Goal: Task Accomplishment & Management: Use online tool/utility

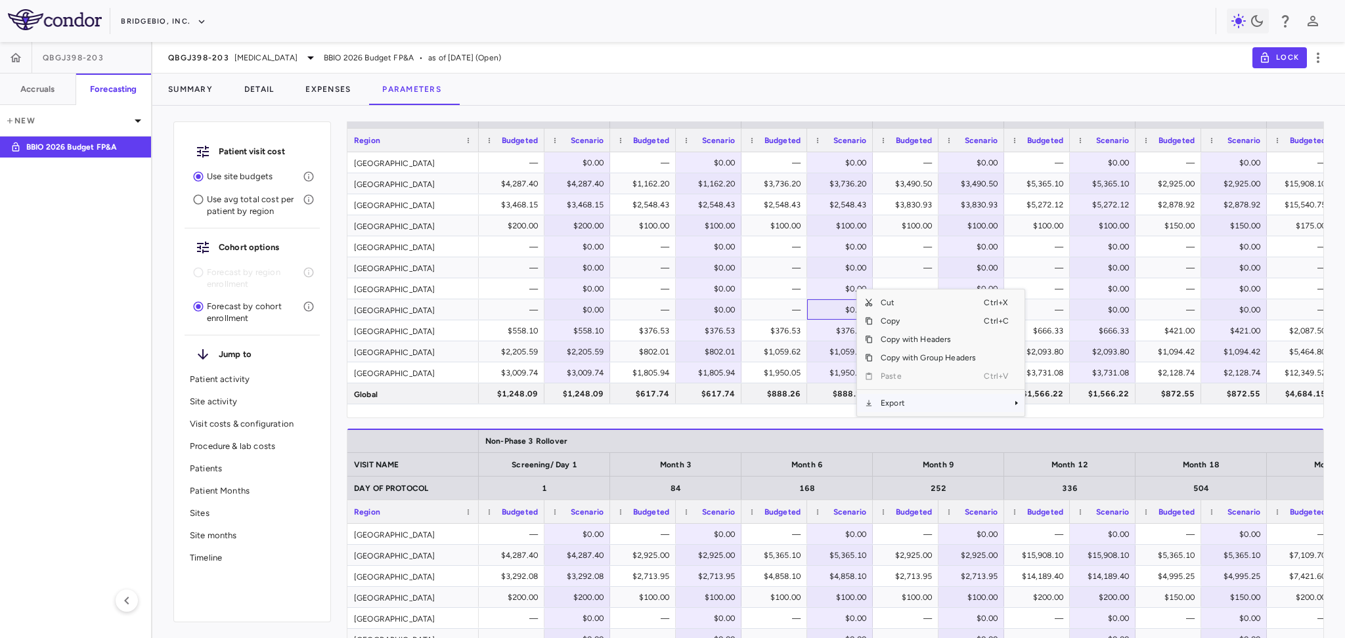
click at [927, 401] on span "Export" at bounding box center [928, 403] width 111 height 18
click at [1047, 385] on span "CSV Export" at bounding box center [1069, 385] width 62 height 18
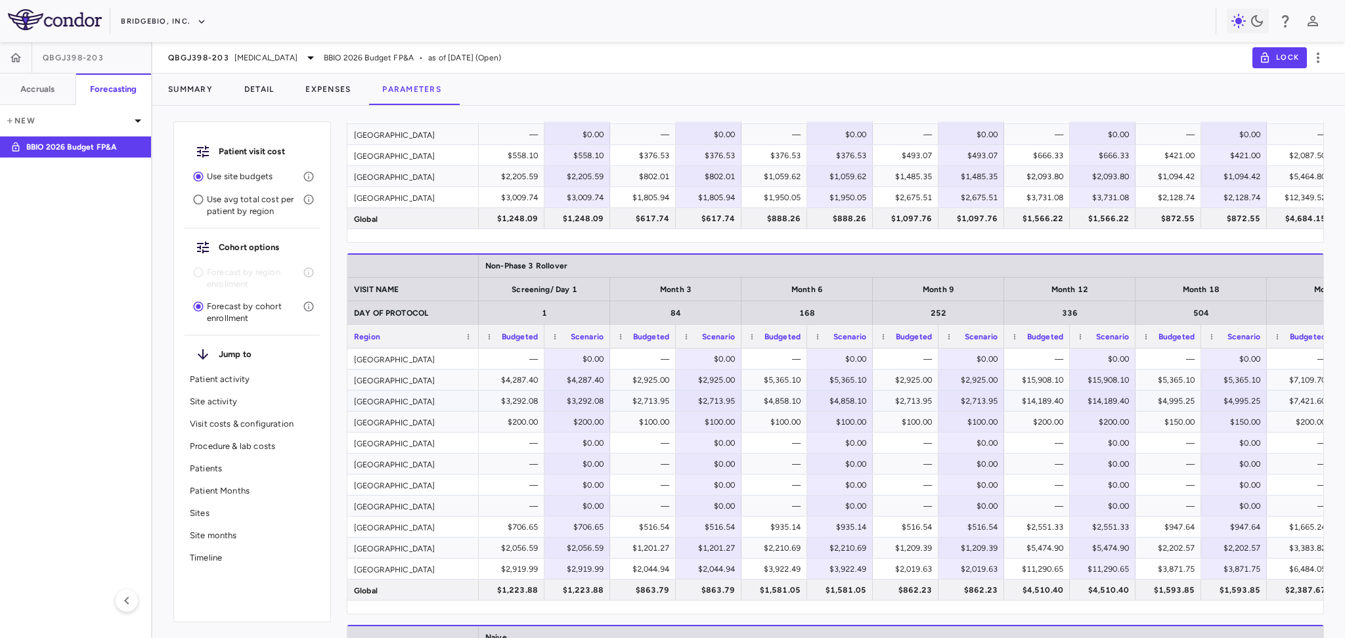
scroll to position [1591, 0]
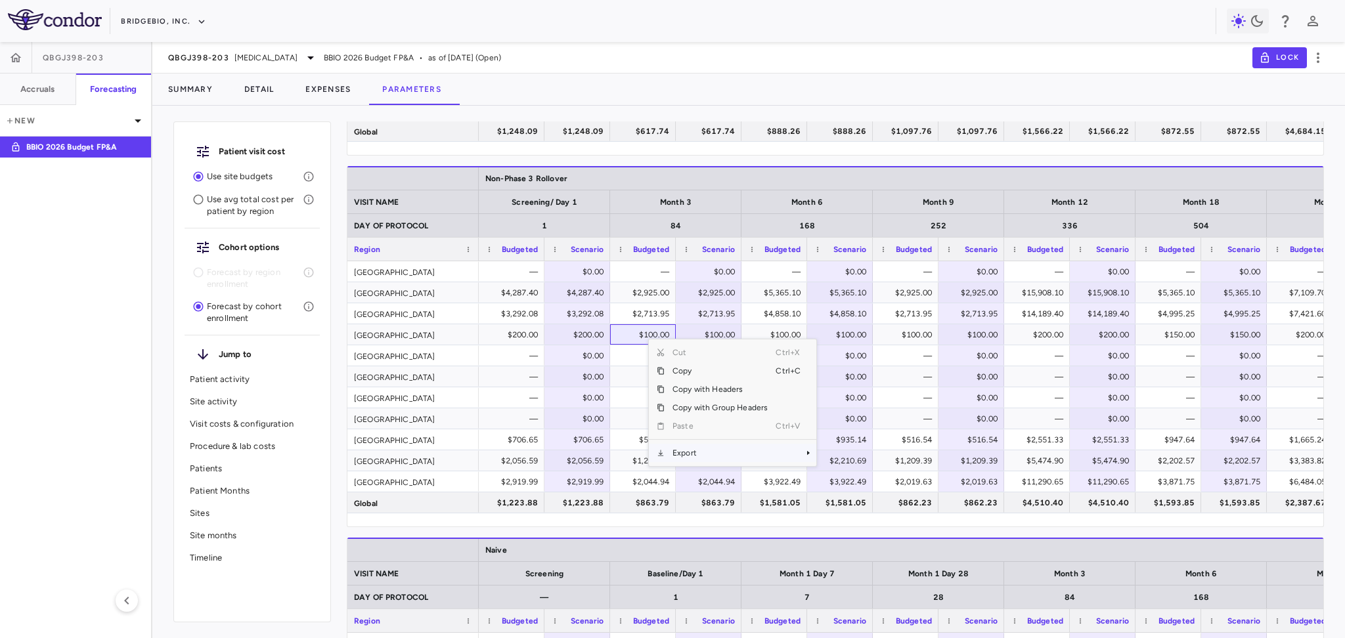
click at [701, 458] on span "Export" at bounding box center [720, 453] width 111 height 18
click at [862, 455] on span "CSV Export" at bounding box center [860, 458] width 62 height 18
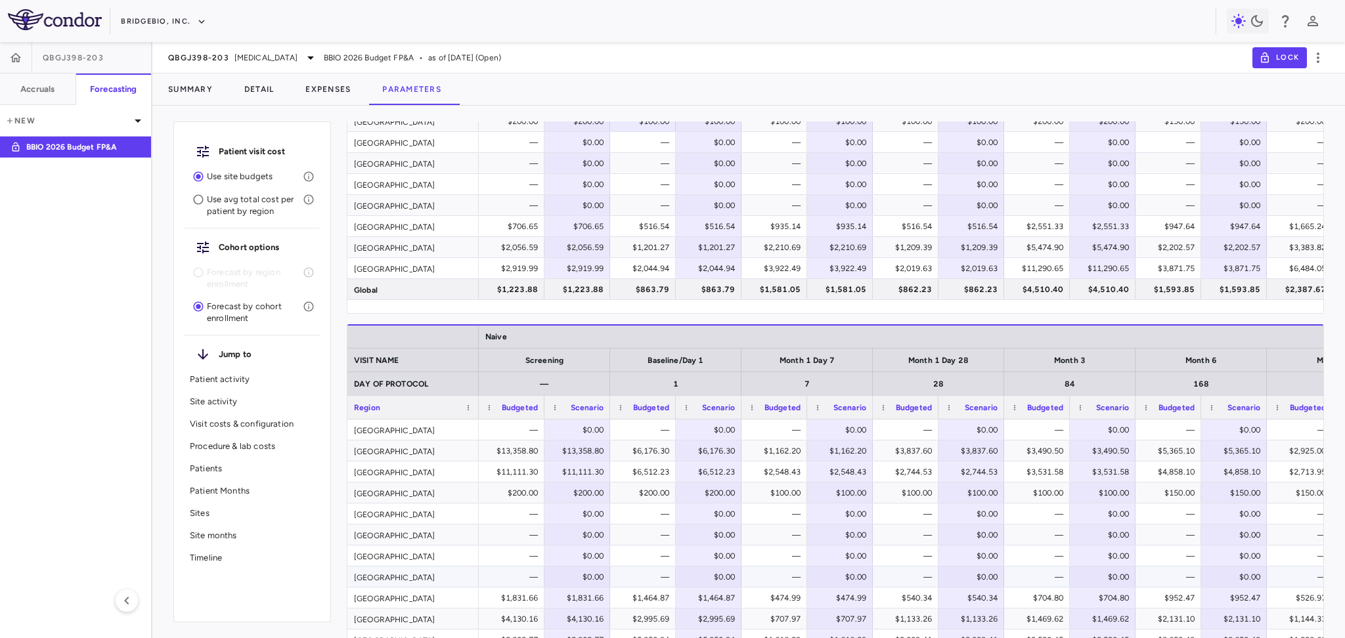
scroll to position [1941, 0]
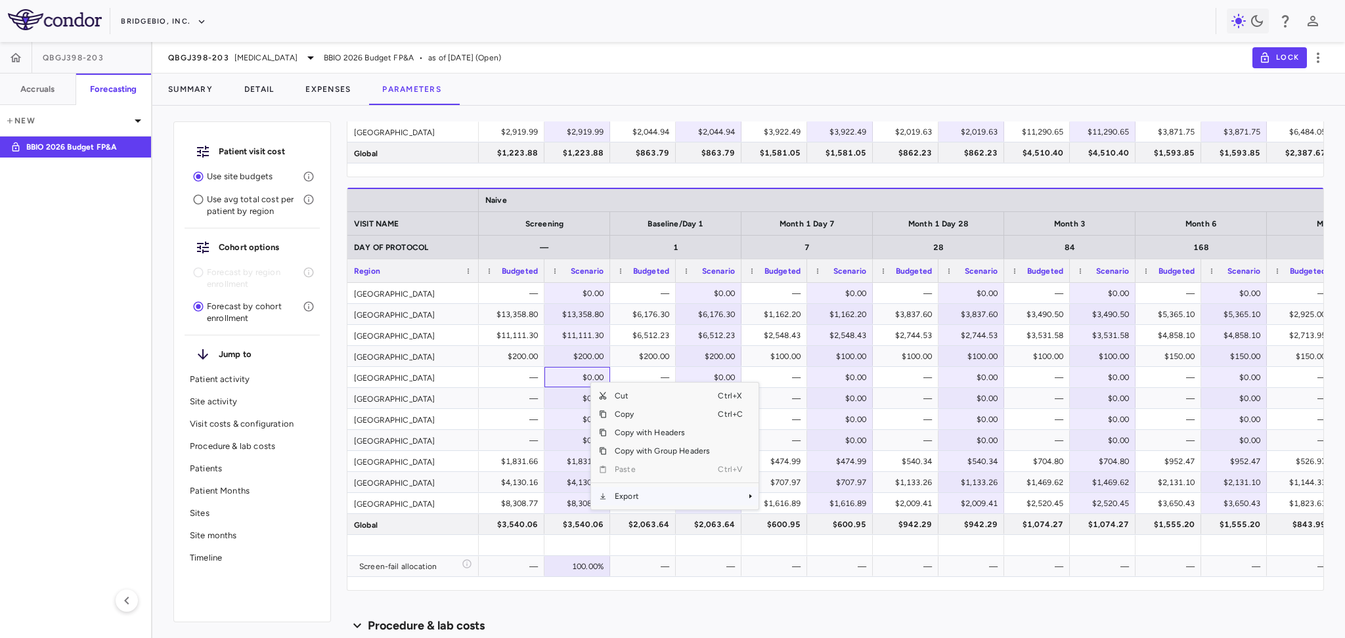
click at [638, 495] on span "Export" at bounding box center [662, 496] width 111 height 18
click at [659, 496] on span "Export" at bounding box center [662, 496] width 111 height 18
click at [796, 505] on span "CSV Export" at bounding box center [803, 502] width 62 height 18
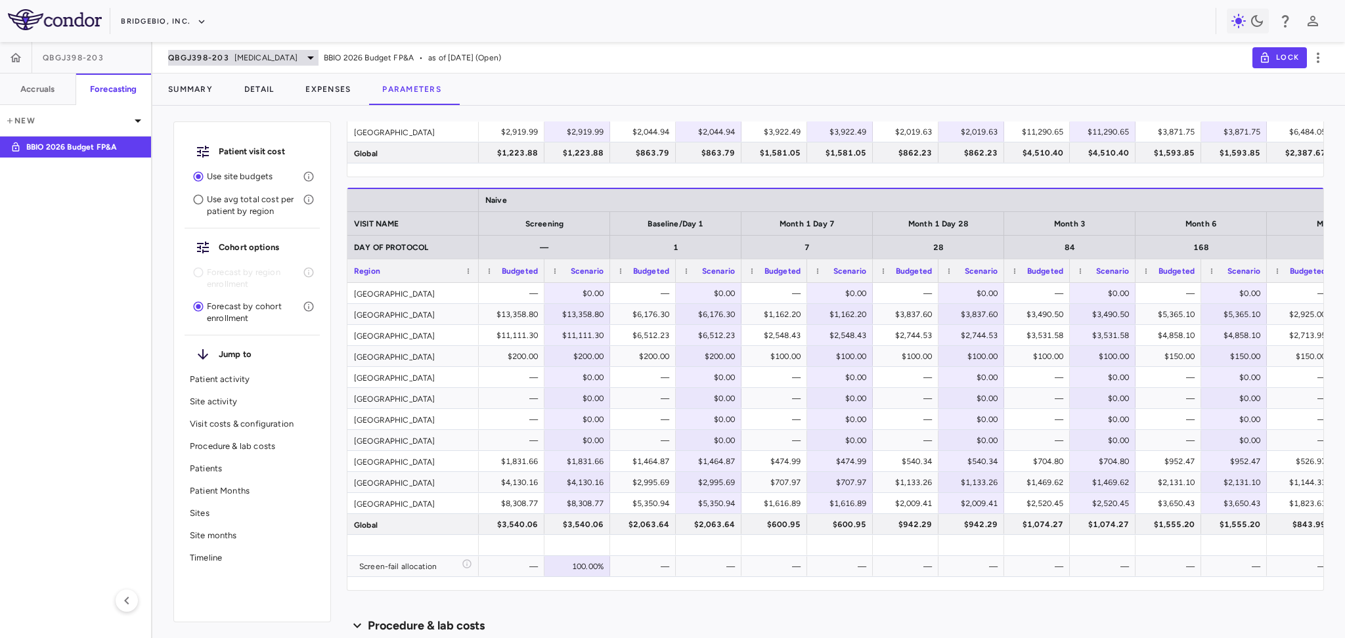
click at [303, 63] on icon at bounding box center [311, 58] width 16 height 16
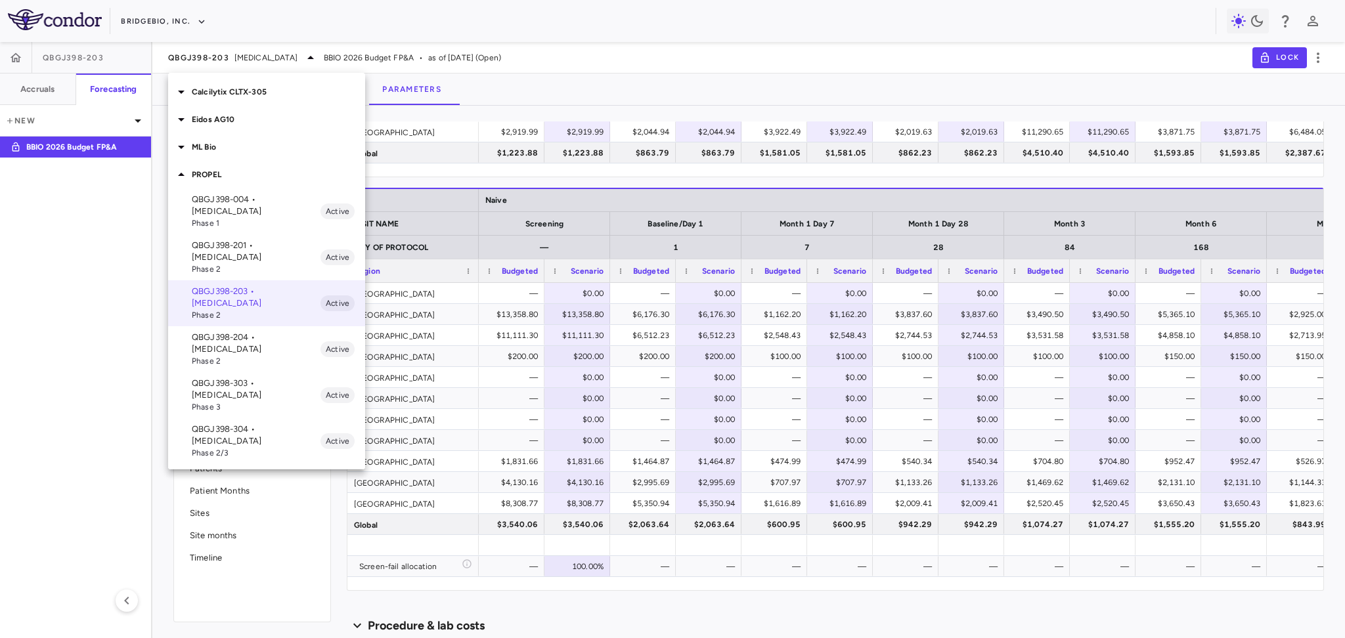
click at [301, 355] on span "Phase 2" at bounding box center [256, 361] width 129 height 12
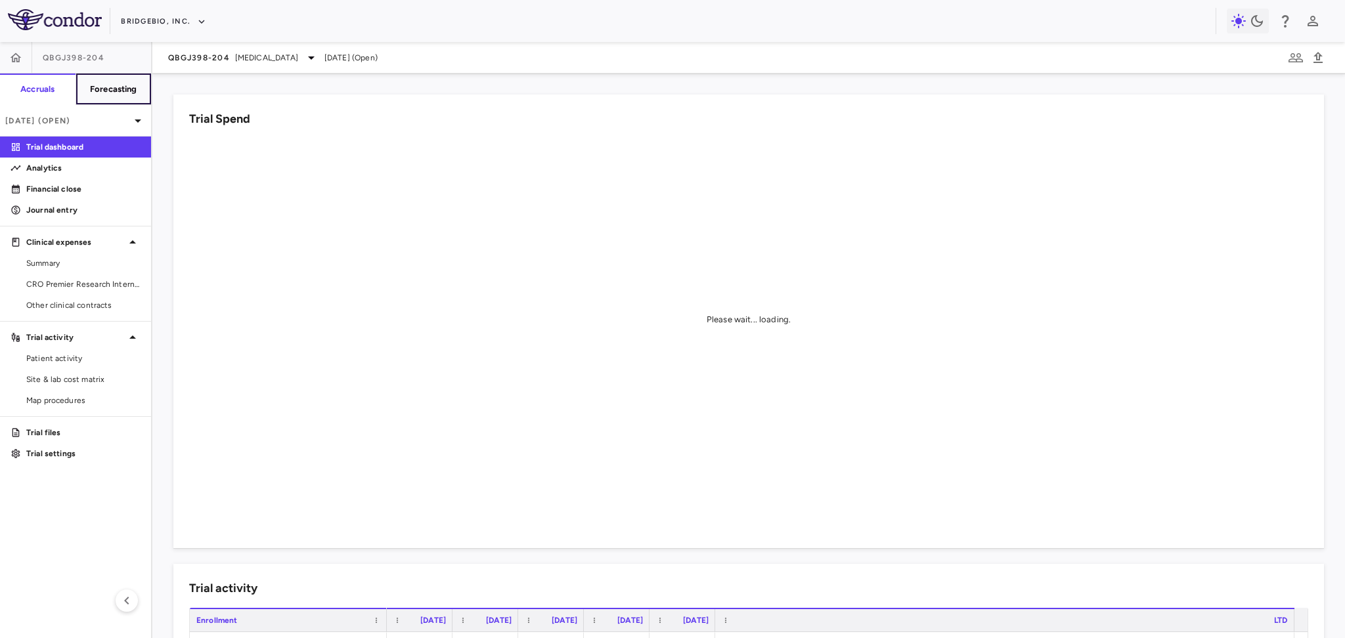
click at [100, 91] on h6 "Forecasting" at bounding box center [113, 89] width 47 height 12
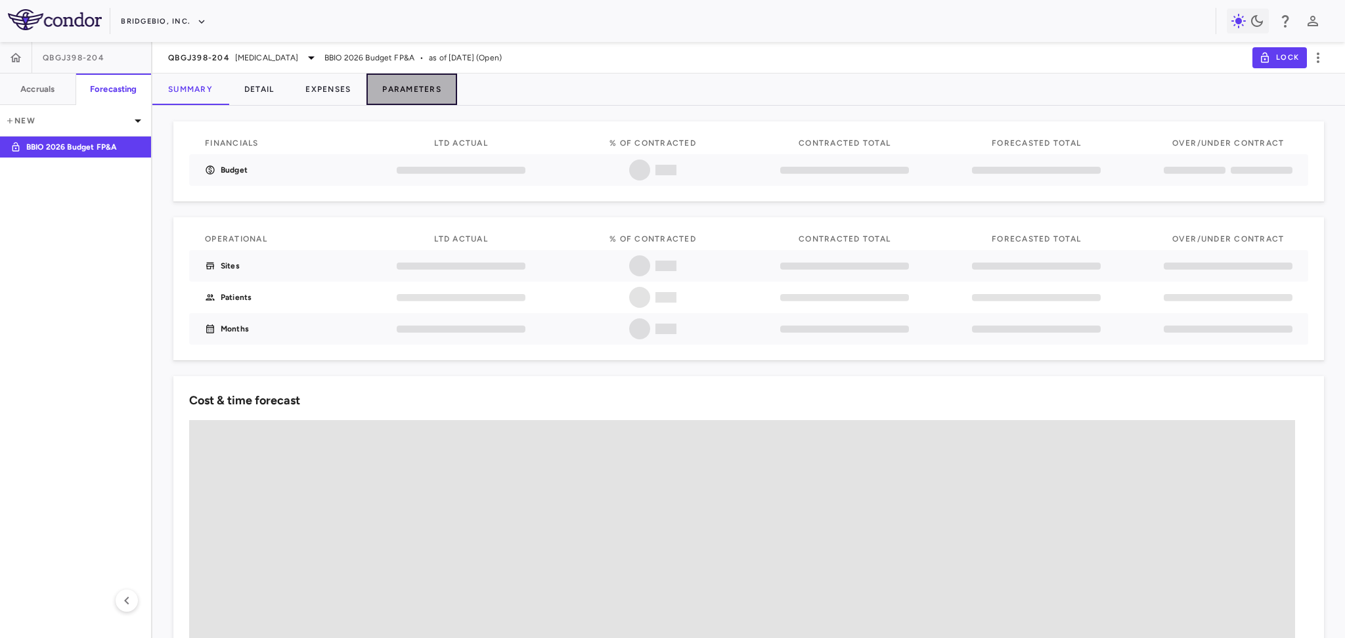
click at [413, 84] on button "Parameters" at bounding box center [411, 90] width 91 height 32
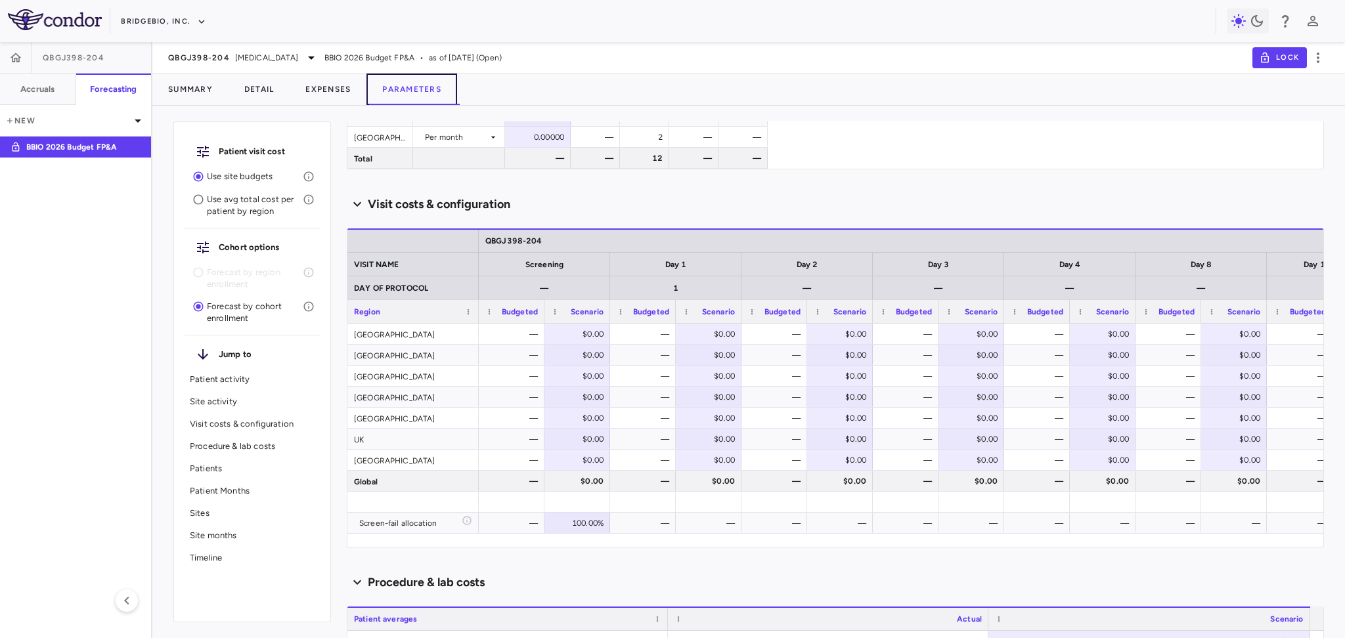
scroll to position [525, 0]
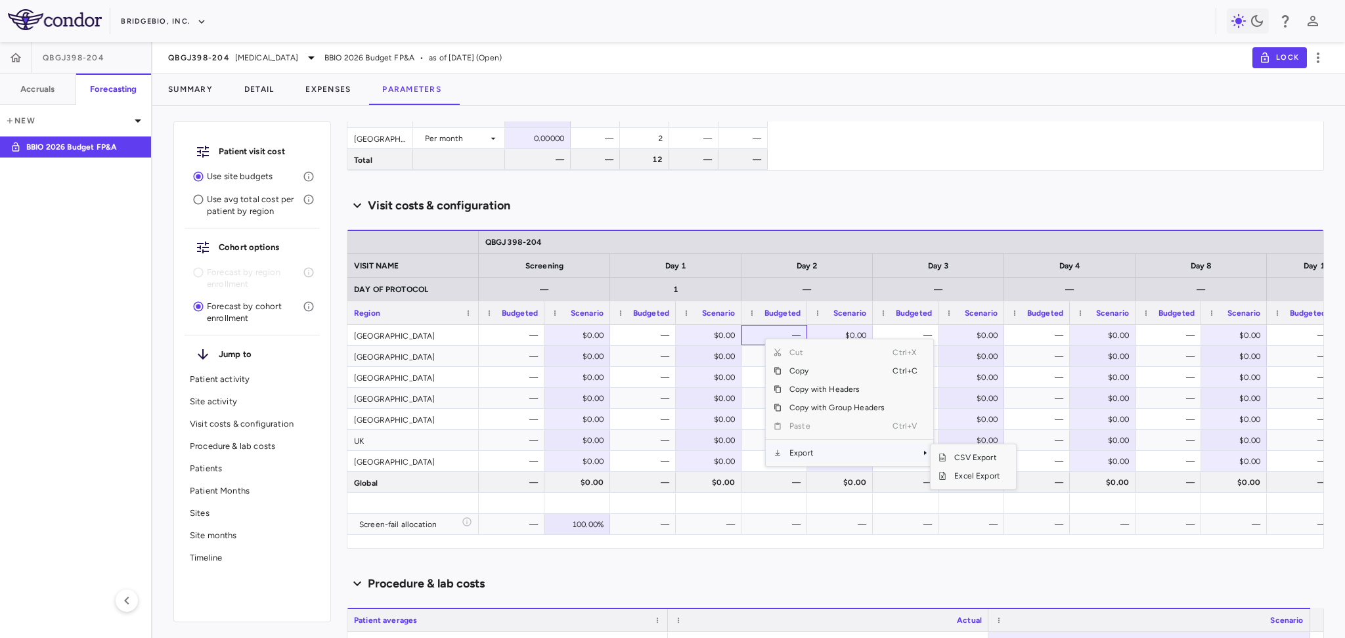
click at [863, 454] on span "Export" at bounding box center [836, 453] width 111 height 18
click at [964, 458] on span "CSV Export" at bounding box center [977, 458] width 62 height 18
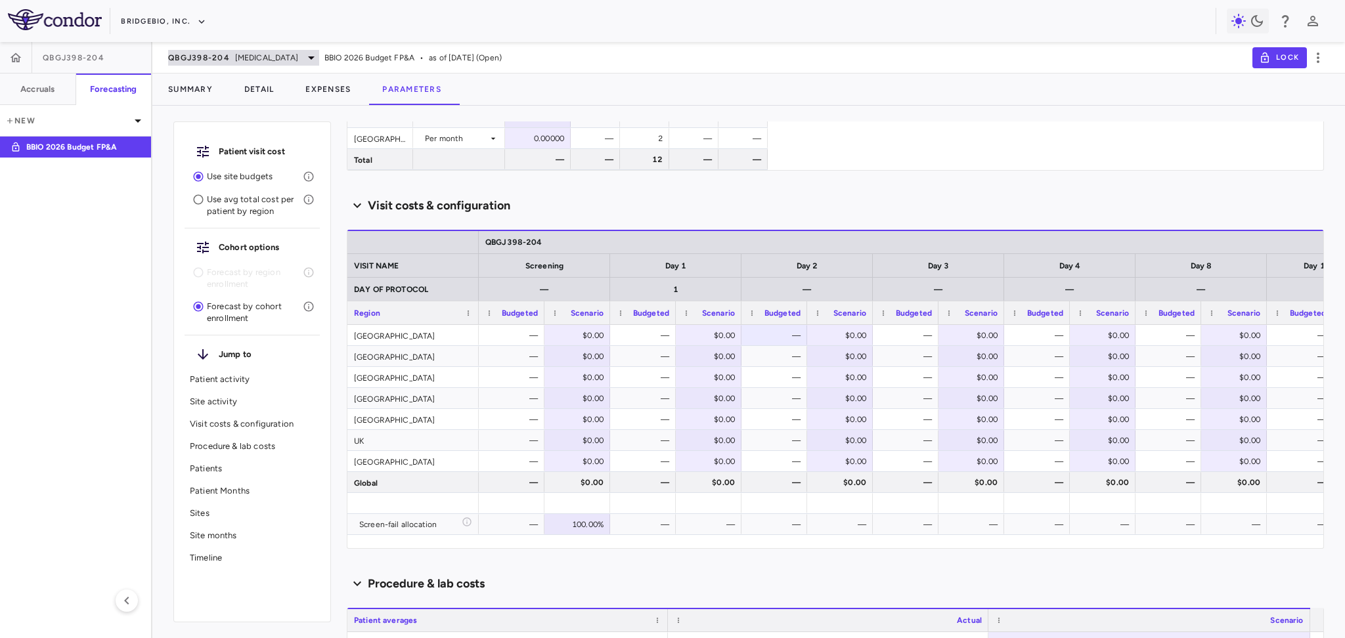
click at [221, 56] on span "QBGJ398-204" at bounding box center [199, 58] width 62 height 11
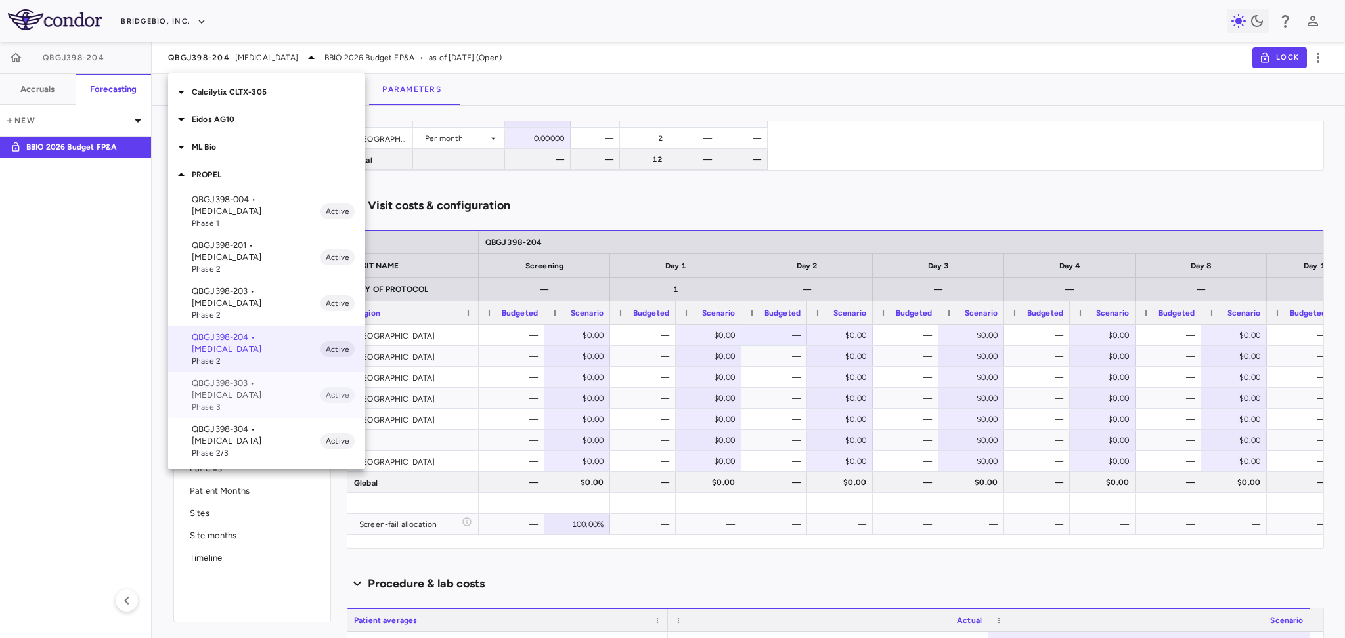
click at [276, 401] on span "Phase 3" at bounding box center [256, 407] width 129 height 12
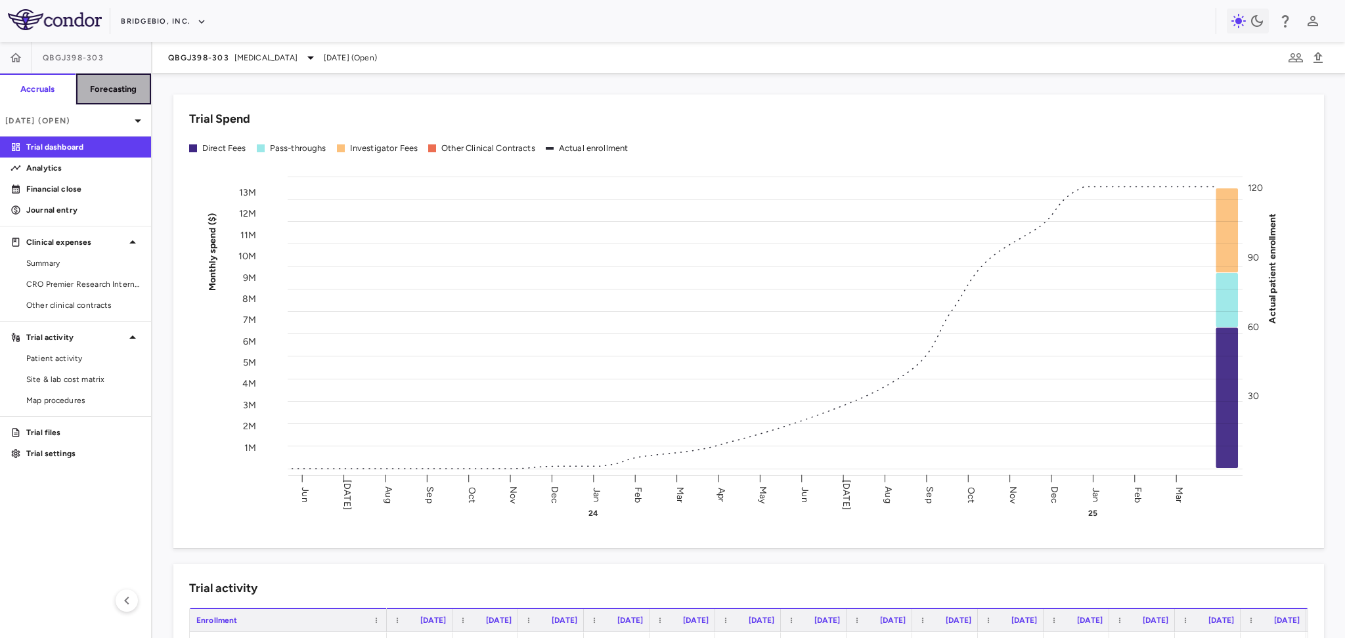
click at [95, 86] on h6 "Forecasting" at bounding box center [113, 89] width 47 height 12
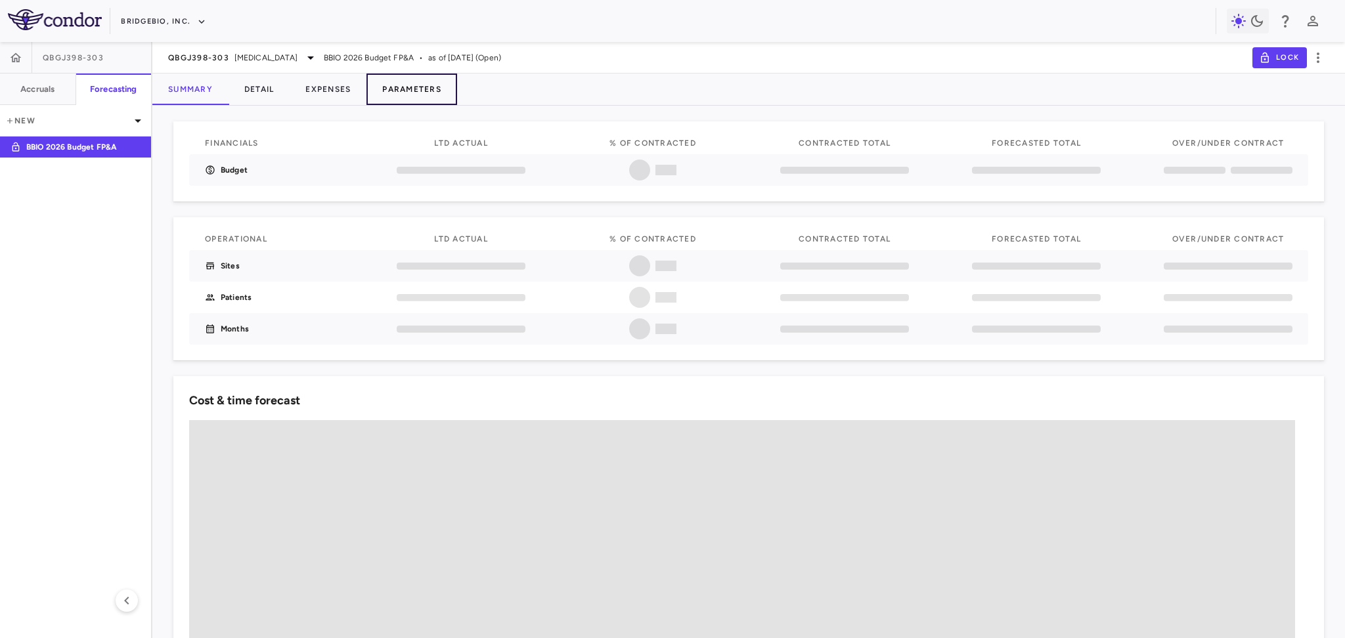
click at [418, 99] on button "Parameters" at bounding box center [411, 90] width 91 height 32
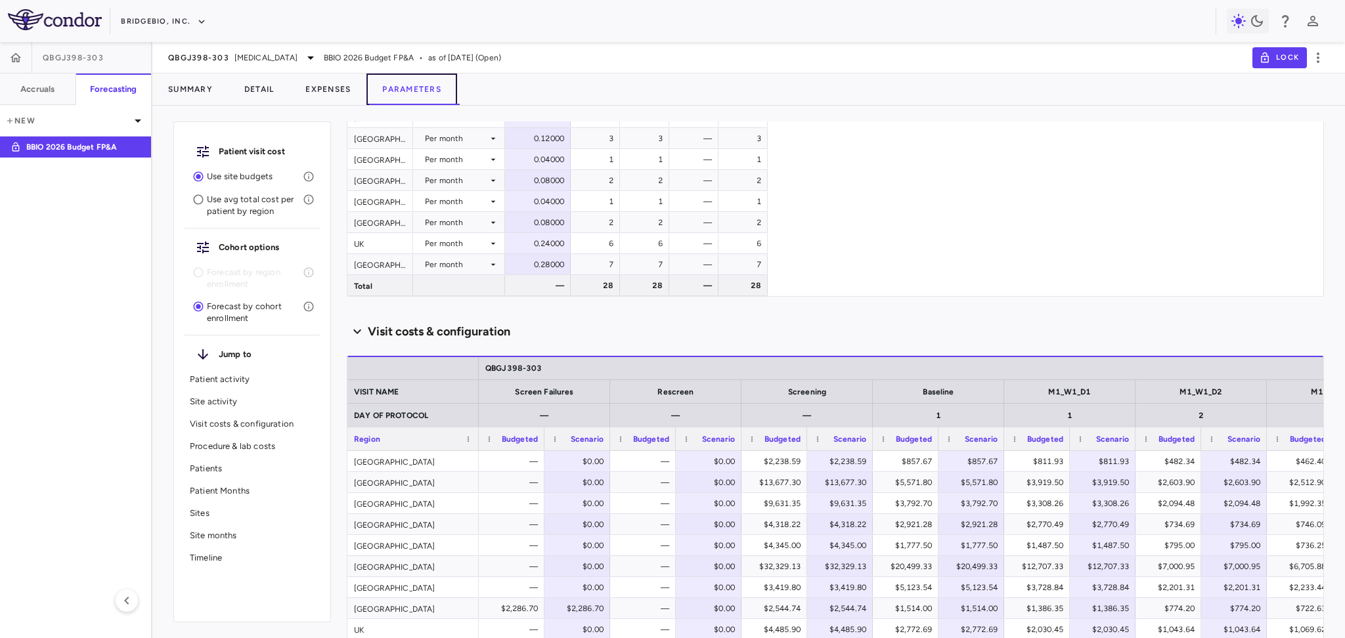
scroll to position [825, 0]
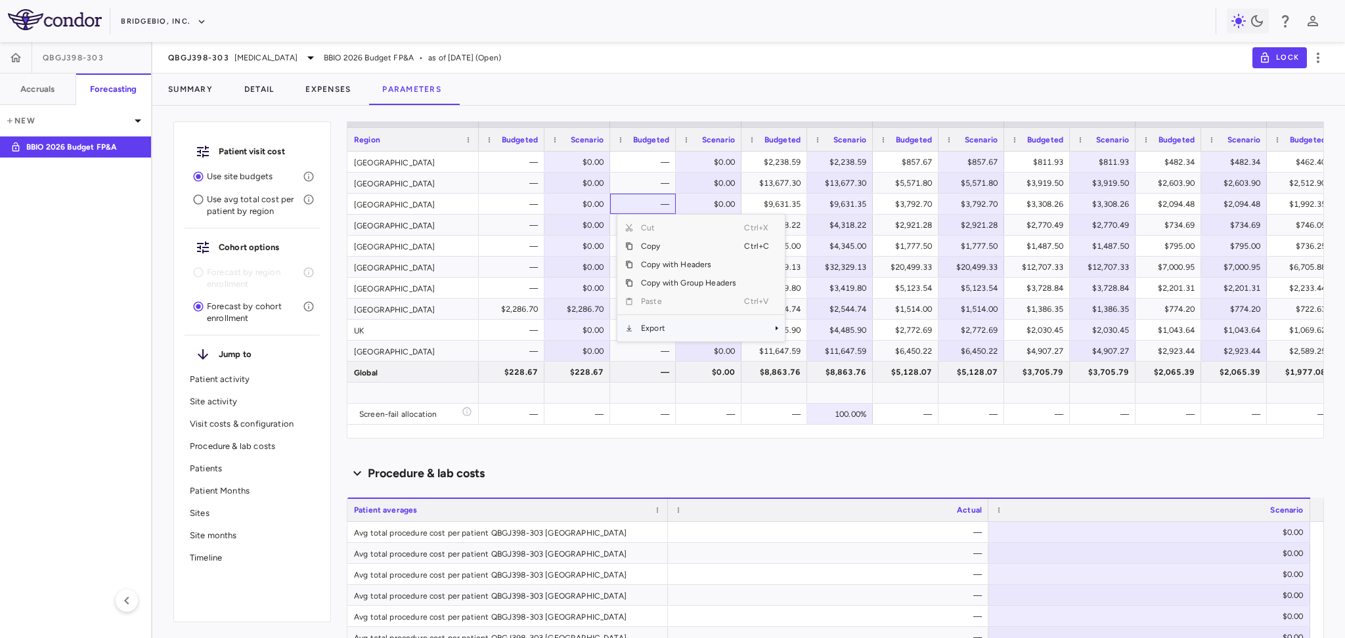
click at [667, 321] on span "Export" at bounding box center [688, 328] width 111 height 18
click at [822, 334] on span "CSV Export" at bounding box center [829, 333] width 62 height 18
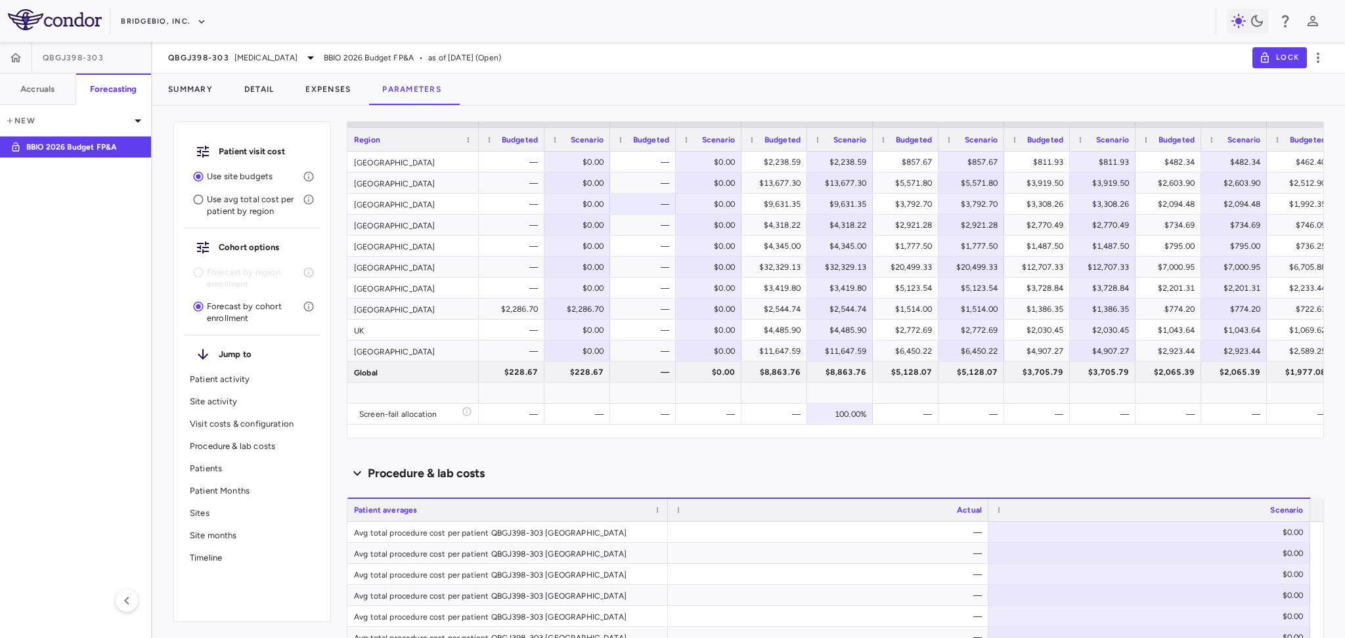
click at [208, 66] on div "QBGJ398-303 [MEDICAL_DATA] BBIO 2026 Budget FP&A • as of [DATE] (Open) Lock" at bounding box center [748, 58] width 1193 height 32
click at [228, 51] on div "QBGJ398-303 [MEDICAL_DATA]" at bounding box center [243, 58] width 150 height 16
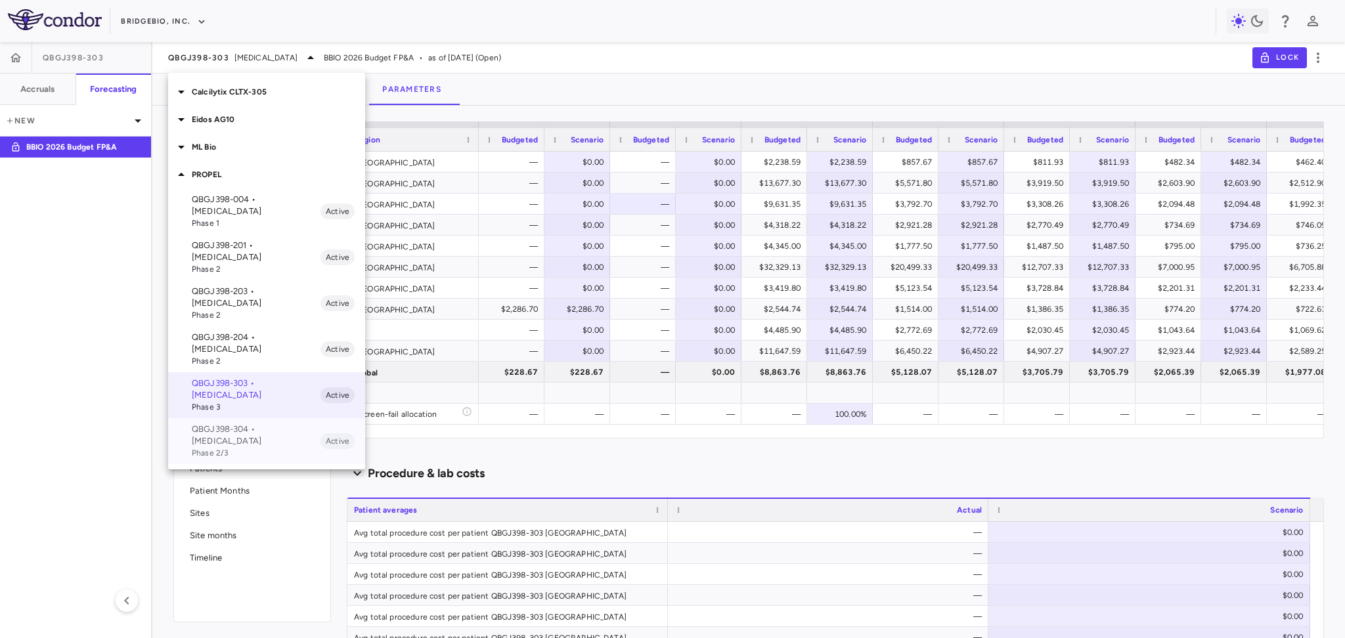
click at [260, 424] on p "QBGJ398-304 • [MEDICAL_DATA]" at bounding box center [256, 436] width 129 height 24
